Goal: Information Seeking & Learning: Find specific page/section

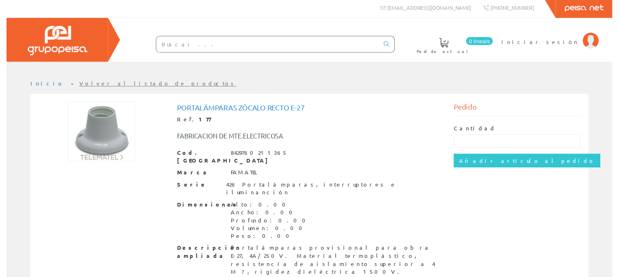
scroll to position [3, 0]
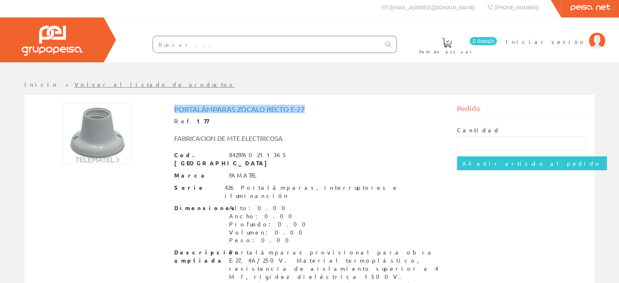
drag, startPoint x: 304, startPoint y: 107, endPoint x: 166, endPoint y: 116, distance: 138.6
click at [166, 116] on div "Portalámparas zócalo recto E-27 Ref. [STREET_ADDRESS] Barras 8429760211365 Marc…" at bounding box center [309, 206] width 566 height 206
copy div "Portalámparas zócalo recto E-27"
click at [242, 42] on input "text" at bounding box center [266, 44] width 227 height 16
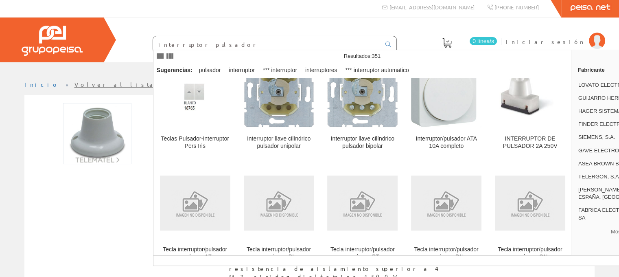
scroll to position [81, 0]
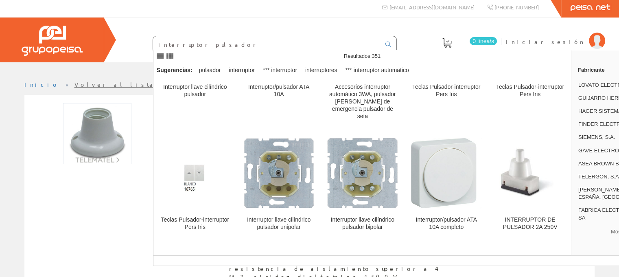
click at [188, 44] on input "interruptor pulsador" at bounding box center [266, 44] width 227 height 16
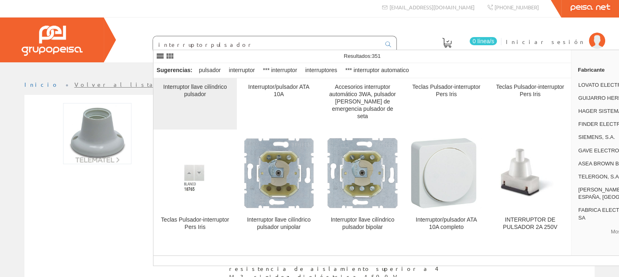
scroll to position [0, 0]
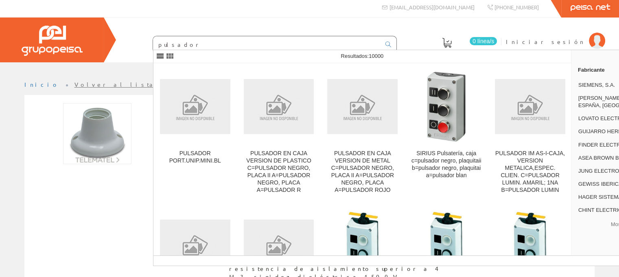
click at [159, 44] on input "pulsador" at bounding box center [266, 44] width 227 height 16
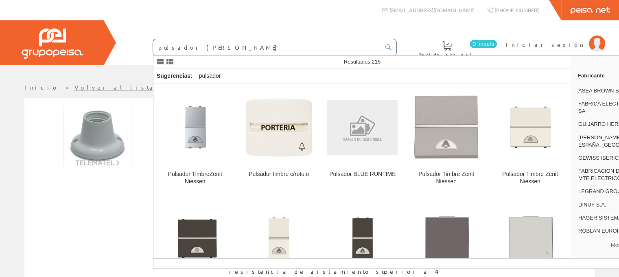
click at [225, 40] on input "pulsador [PERSON_NAME]" at bounding box center [266, 47] width 227 height 16
click at [224, 46] on input "pulsador [PERSON_NAME]" at bounding box center [266, 47] width 227 height 16
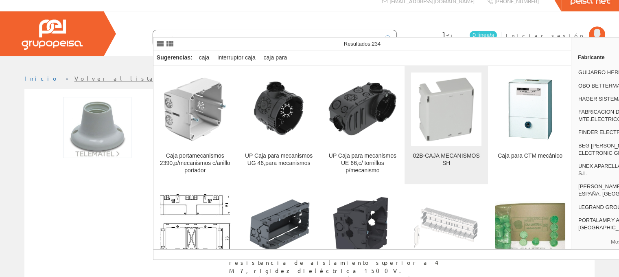
type input "caja meca"
click at [448, 121] on img at bounding box center [446, 109] width 70 height 70
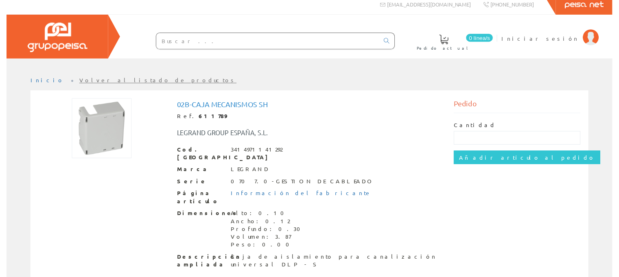
scroll to position [7, 0]
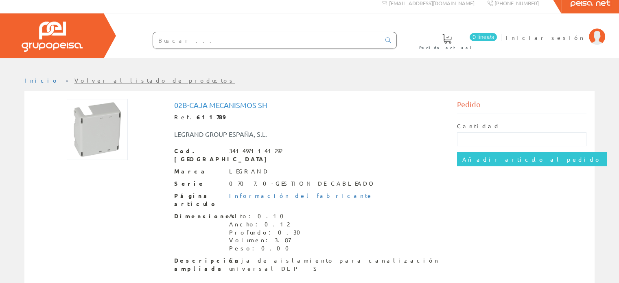
click at [220, 41] on input "text" at bounding box center [266, 40] width 227 height 16
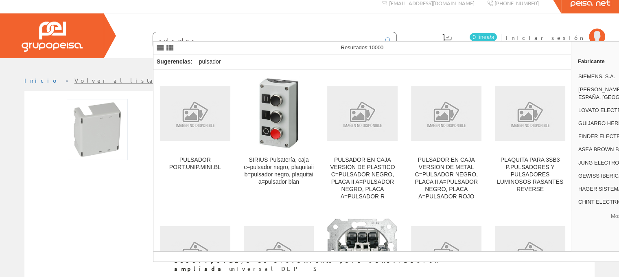
type input "pulsudor"
click at [438, 28] on div "0 línea/s Pedido actual Iniciar sesión" at bounding box center [309, 35] width 619 height 45
click at [407, 26] on div "0 línea/s Pedido actual Iniciar sesión" at bounding box center [309, 35] width 619 height 45
click at [269, 35] on input "pulsudor" at bounding box center [266, 40] width 227 height 16
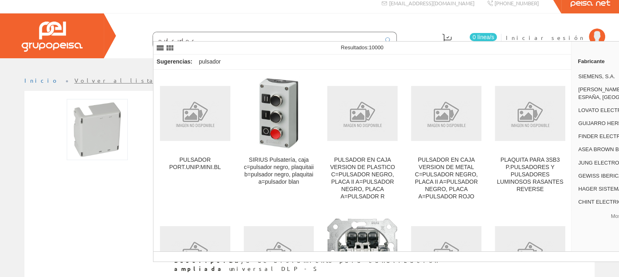
click at [269, 35] on input "pulsudor" at bounding box center [266, 40] width 227 height 16
click at [597, 92] on span "[PERSON_NAME] ELECTRIC ESPAÑA, [GEOGRAPHIC_DATA]" at bounding box center [620, 93] width 85 height 15
